Goal: Information Seeking & Learning: Learn about a topic

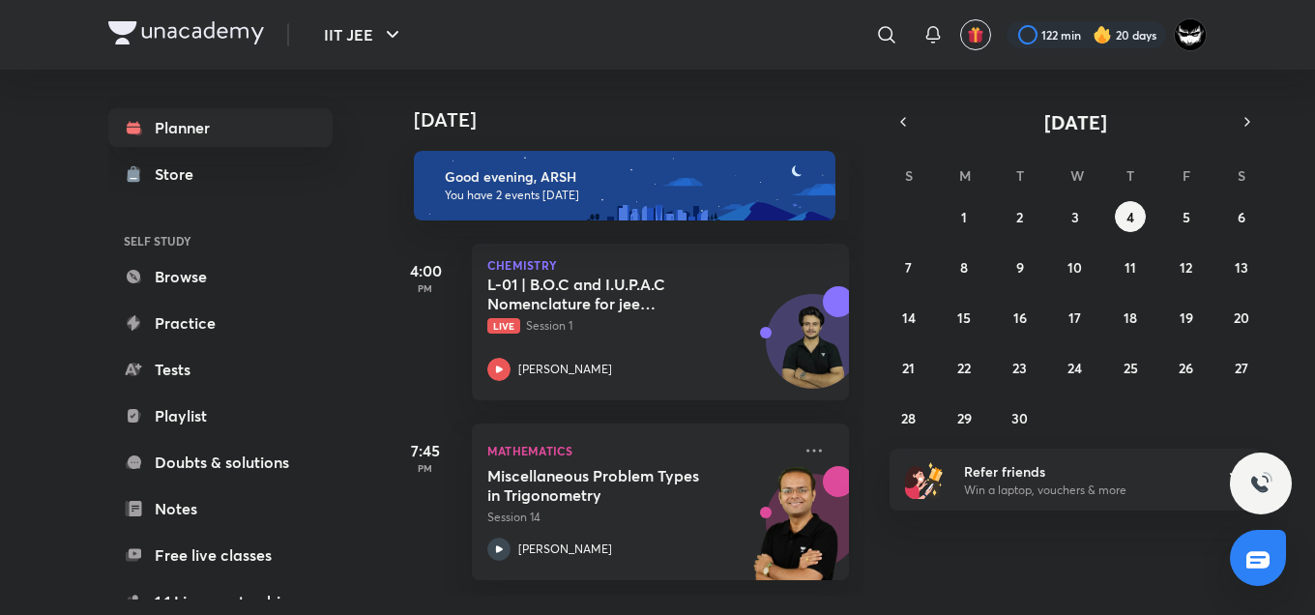
click at [958, 544] on div "[DATE] Good evening, ARSH You have 2 events [DATE] 4:00 PM Chemistry L-01 | B.O…" at bounding box center [849, 333] width 925 height 526
click at [654, 494] on h5 "Miscellaneous Problem Types in Trigonometry" at bounding box center [607, 485] width 241 height 39
click at [1139, 553] on div "[DATE] Good evening, ARSH You have 2 events [DATE] 4:00 PM Chemistry L-01 | B.O…" at bounding box center [849, 333] width 925 height 526
click at [745, 120] on h4 "[DATE]" at bounding box center [641, 119] width 455 height 23
click at [1092, 567] on div "[DATE] Good evening, ARSH You have 2 events [DATE] 4:00 PM Chemistry L-01 | B.O…" at bounding box center [849, 333] width 925 height 526
